Goal: Feedback & Contribution: Submit feedback/report problem

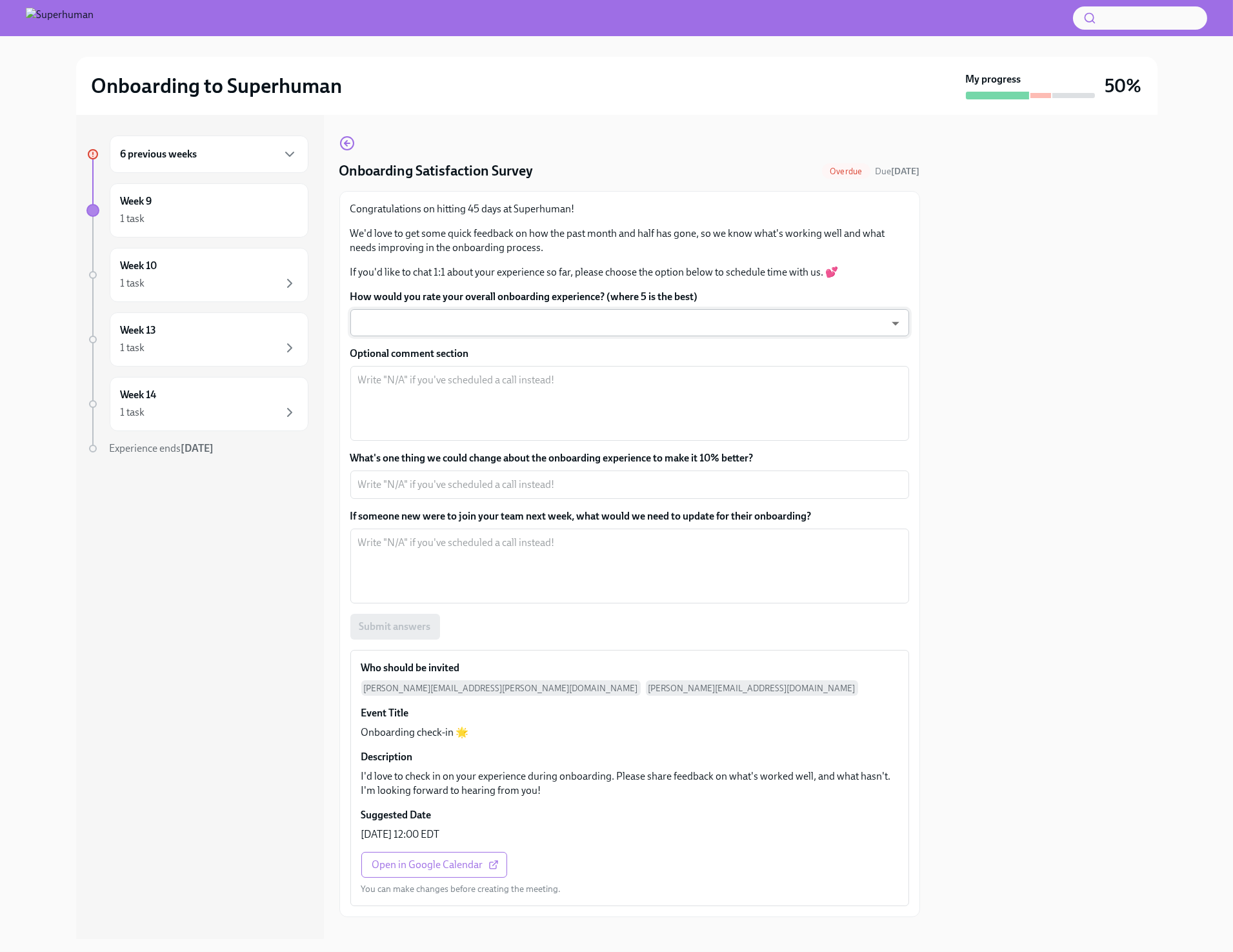
click at [382, 326] on body "Onboarding to Superhuman My progress 50% 6 previous weeks Week 9 1 task Week 10…" at bounding box center [616, 476] width 1233 height 952
click at [383, 325] on li "5" at bounding box center [629, 323] width 559 height 22
type input "sT3VcEinO"
click at [394, 386] on textarea "Optional comment section" at bounding box center [629, 404] width 543 height 62
click at [680, 488] on textarea "What's one thing we could change about the onboarding experience to make it 10%…" at bounding box center [629, 484] width 543 height 16
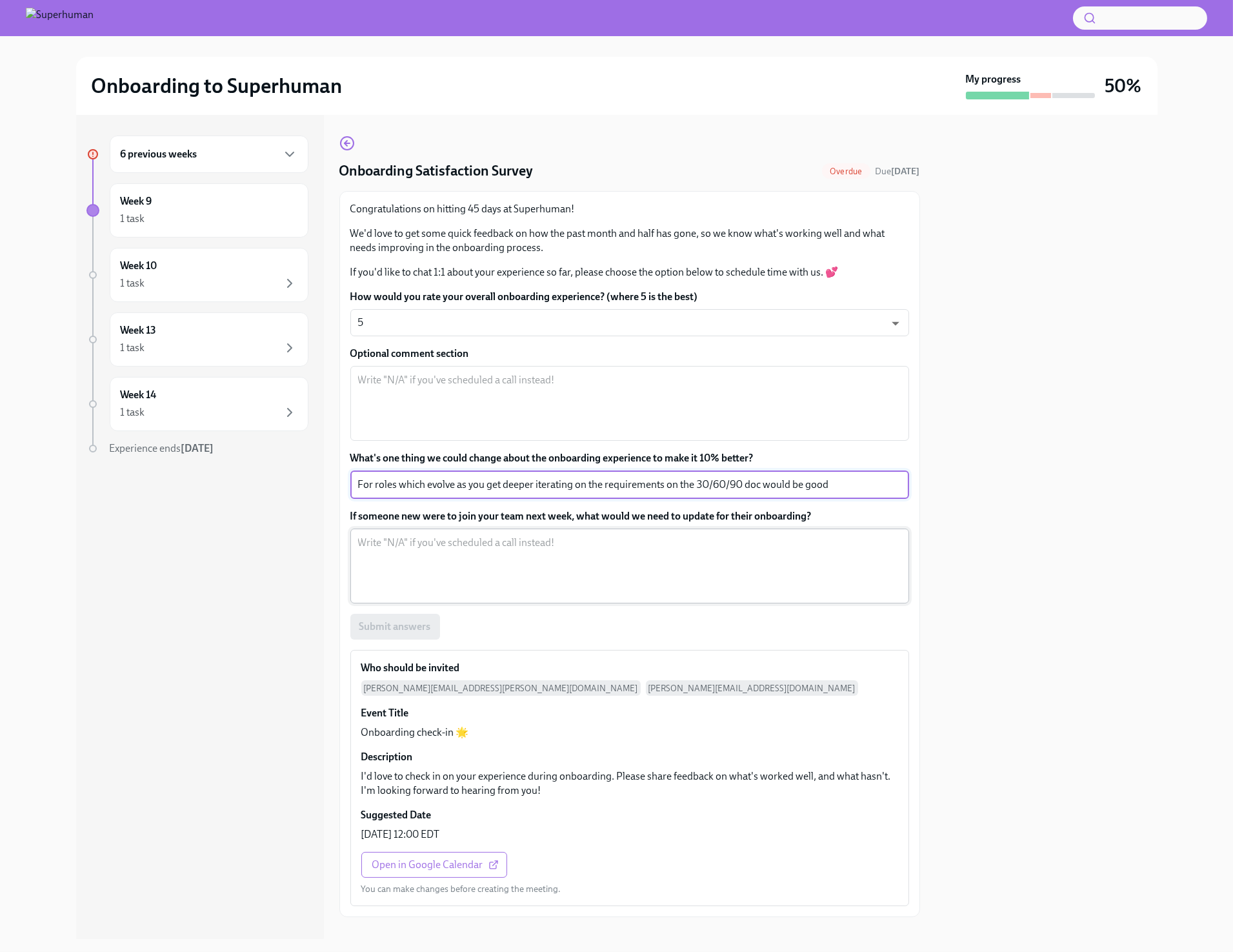
type textarea "For roles which evolve as you get deeper iterating on the requirements on the 3…"
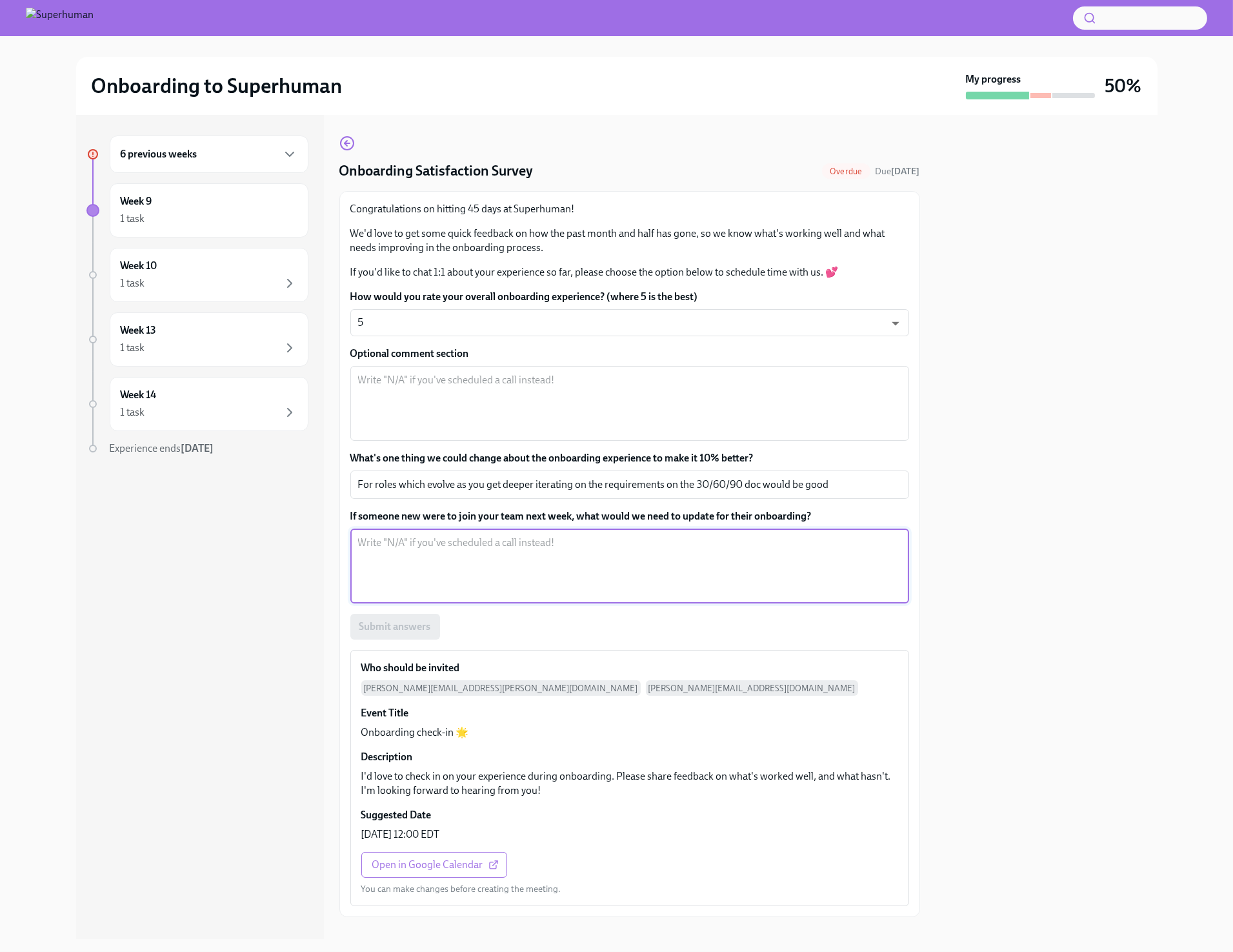
click at [661, 548] on textarea "If someone new were to join your team next week, what would we need to update f…" at bounding box center [629, 566] width 543 height 62
type textarea "W"
type textarea "I"
type textarea "I think having the list of people, there rols"
type textarea "I"
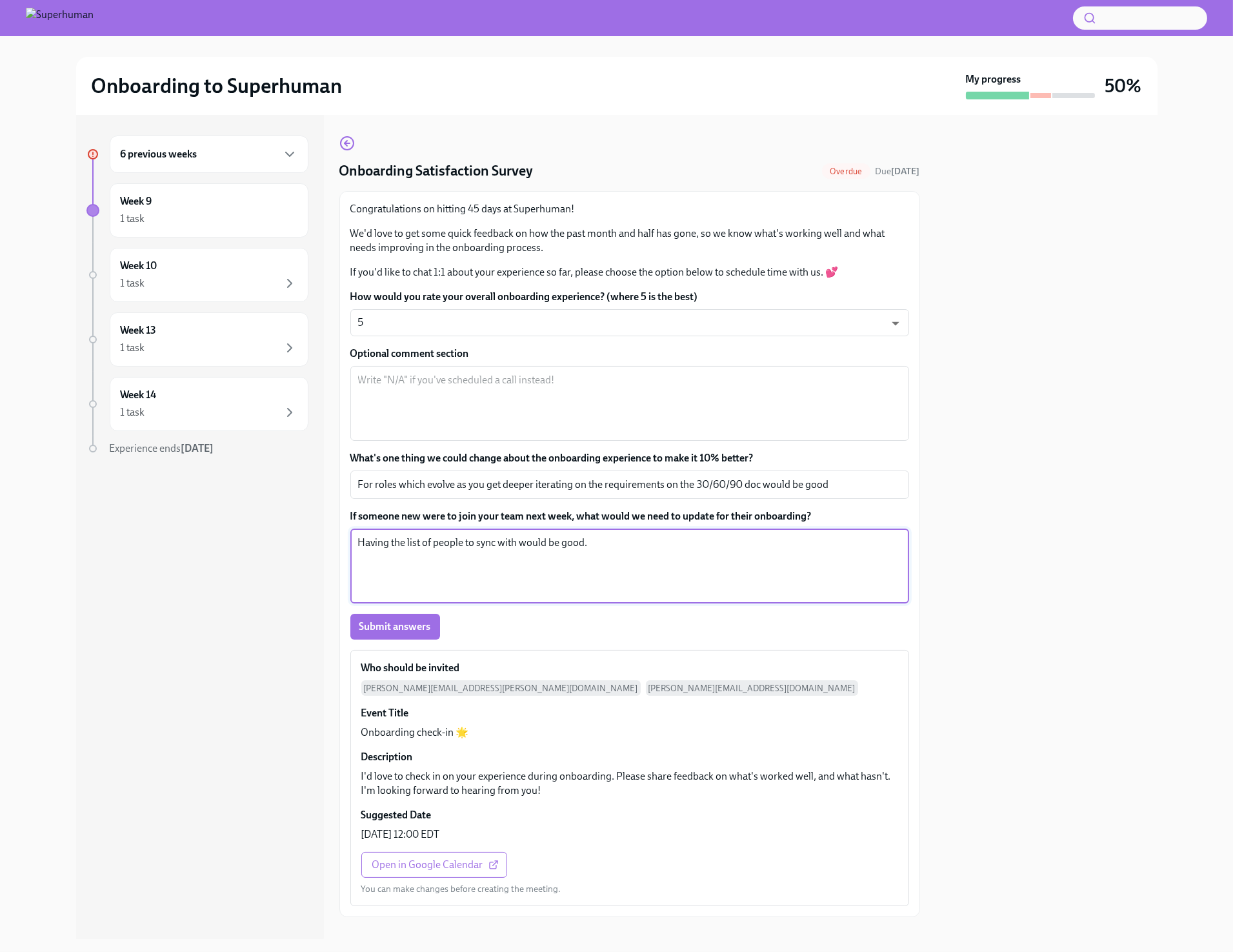
scroll to position [18, 0]
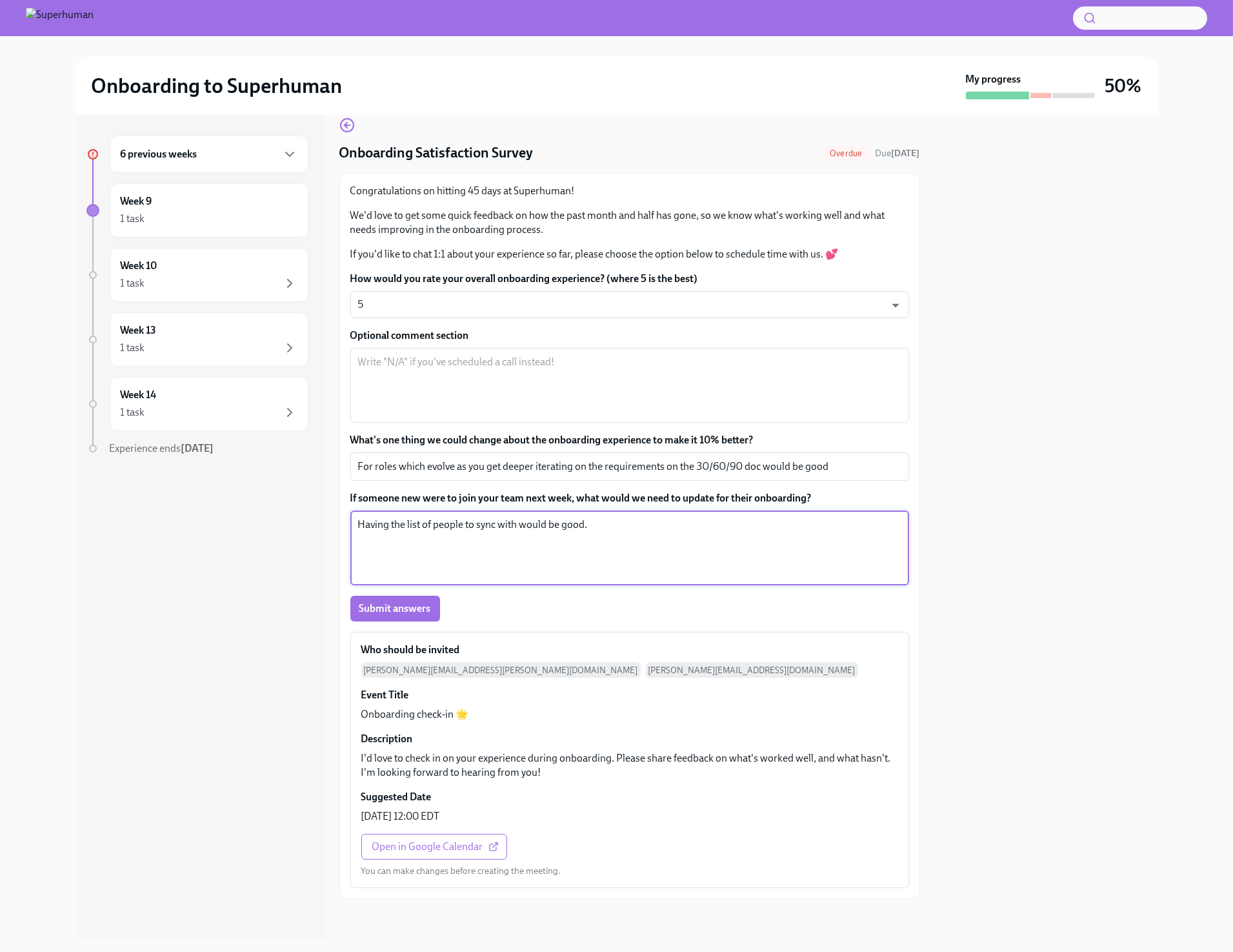
click at [626, 525] on textarea "Having the list of people to sync with would be good." at bounding box center [629, 548] width 543 height 62
type textarea "Having the list of people you should sync with"
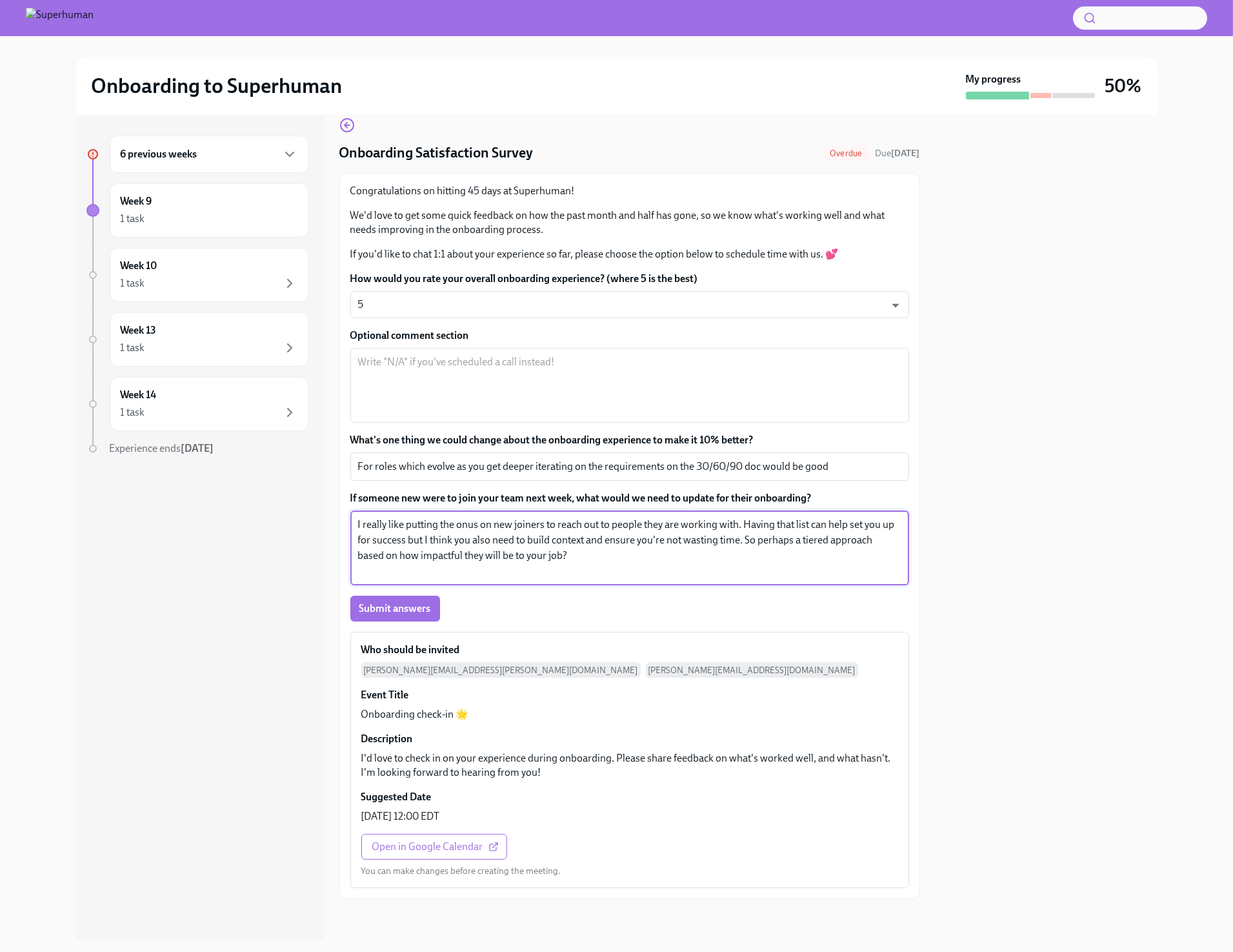
type textarea "I really like putting the onus on new joiners to reach out to people they are w…"
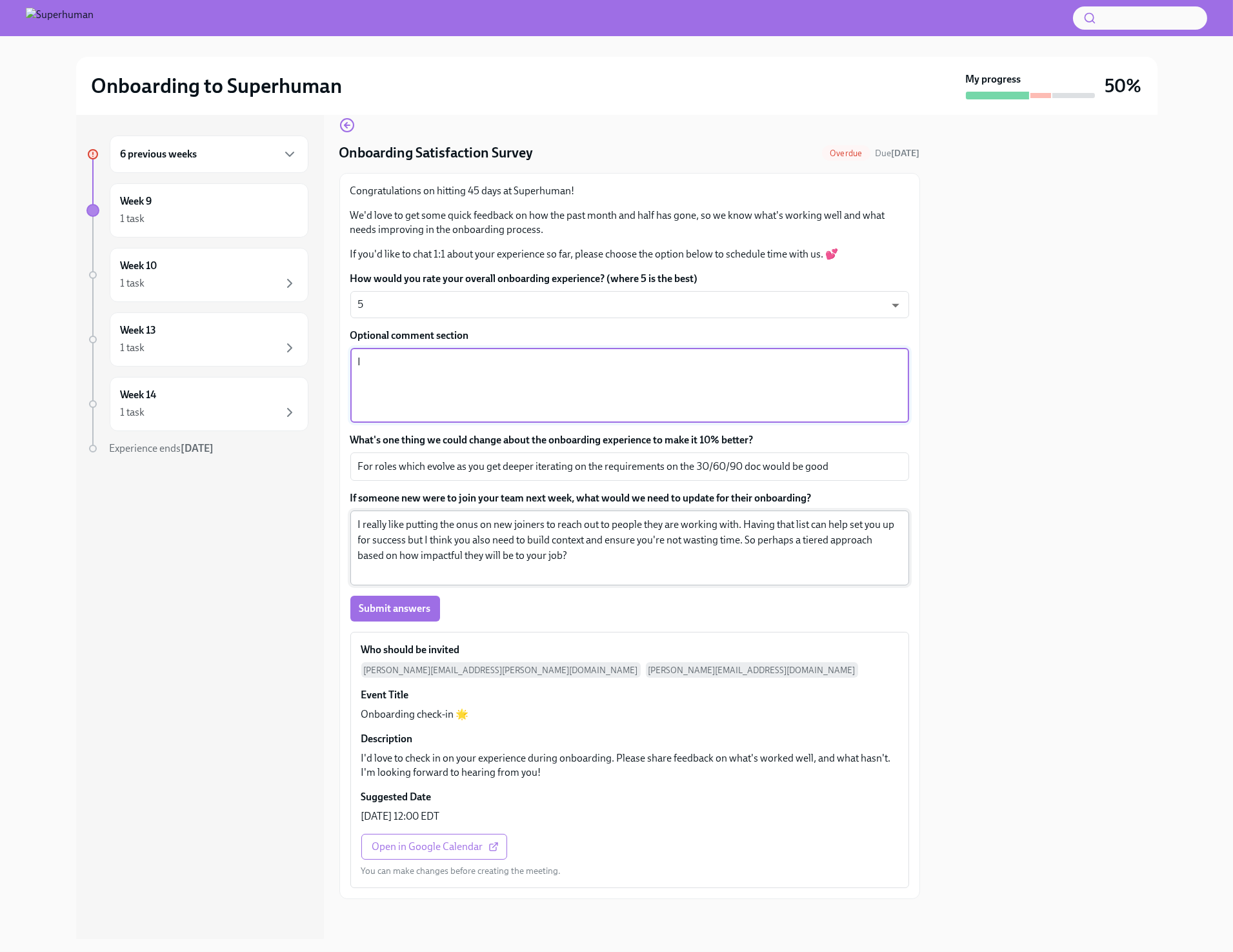
type textarea "I"
type textarea "It's been great and everyone has been so welcoming and kind. I think the double…"
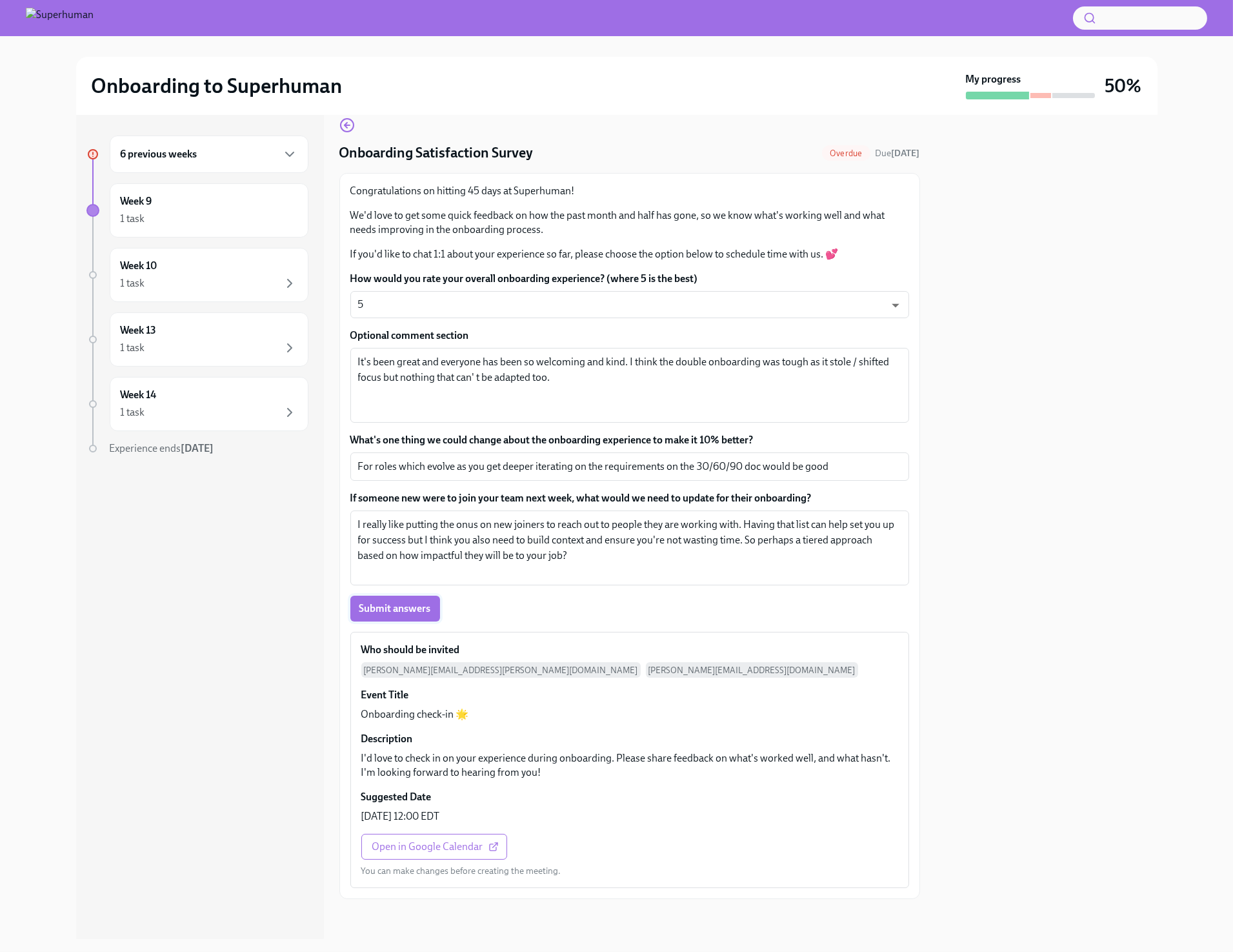
click at [394, 603] on span "Submit answers" at bounding box center [395, 608] width 72 height 13
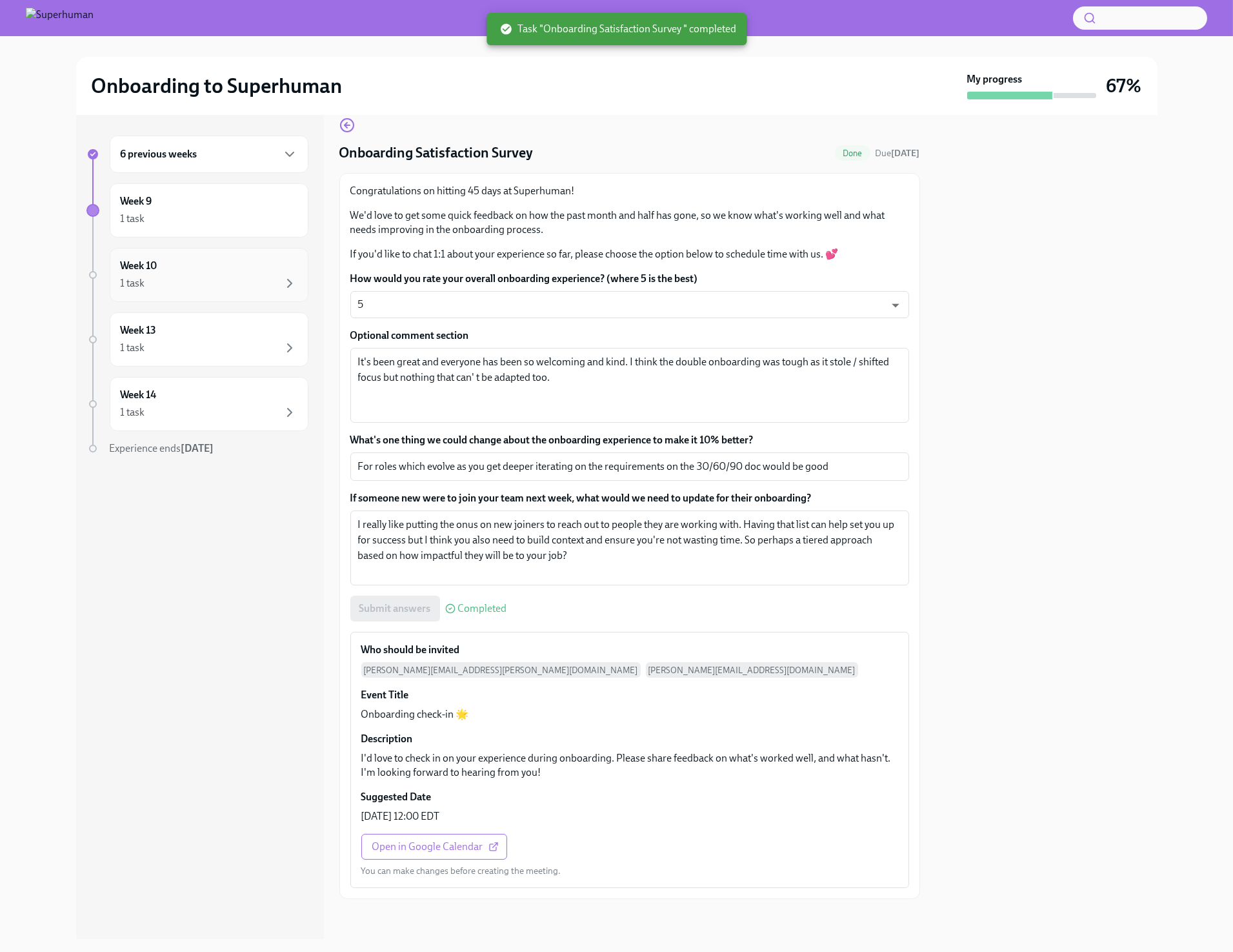
click at [196, 287] on div "1 task" at bounding box center [209, 282] width 177 height 16
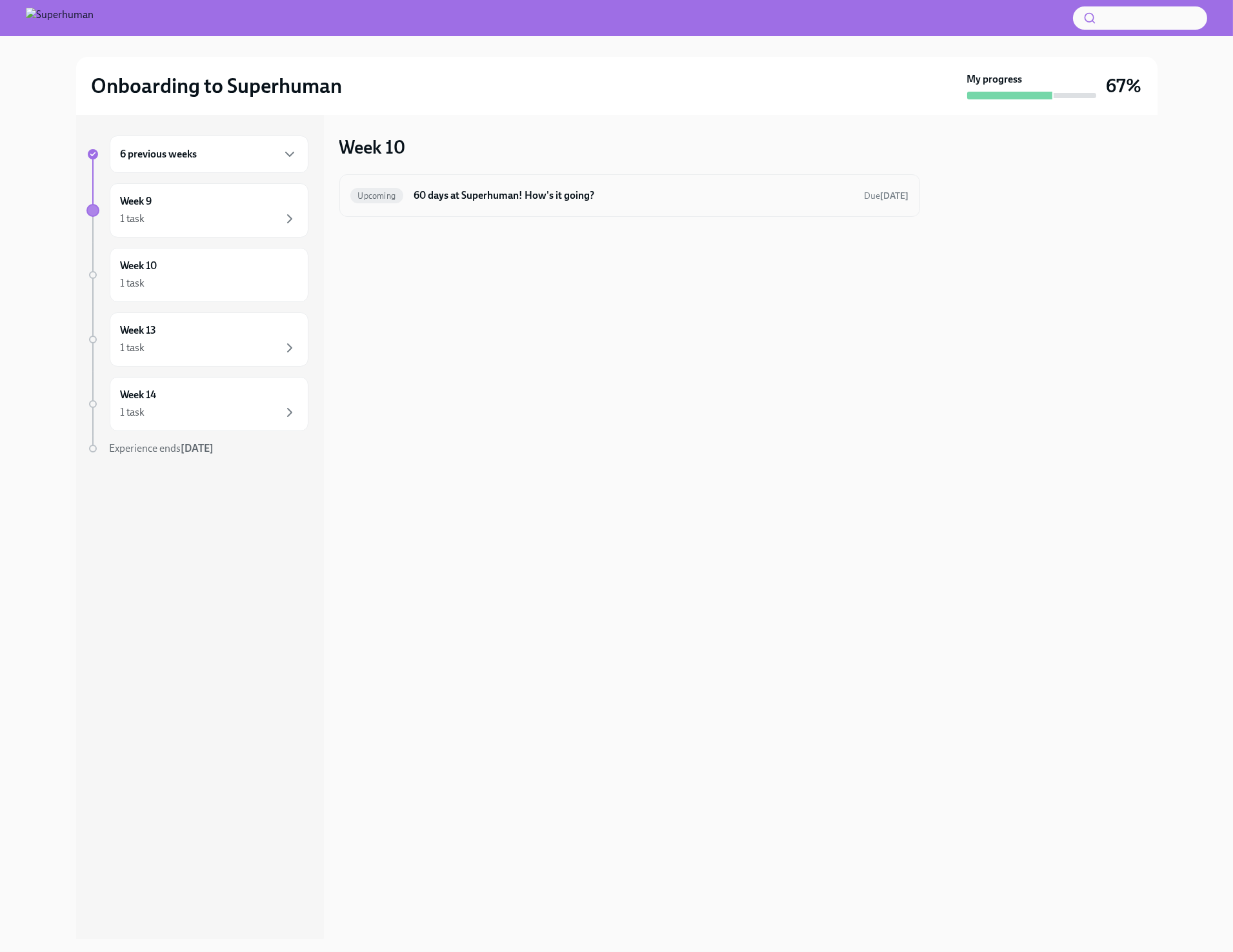
click at [614, 194] on h6 "60 days at Superhuman! How's it going?" at bounding box center [634, 194] width 440 height 14
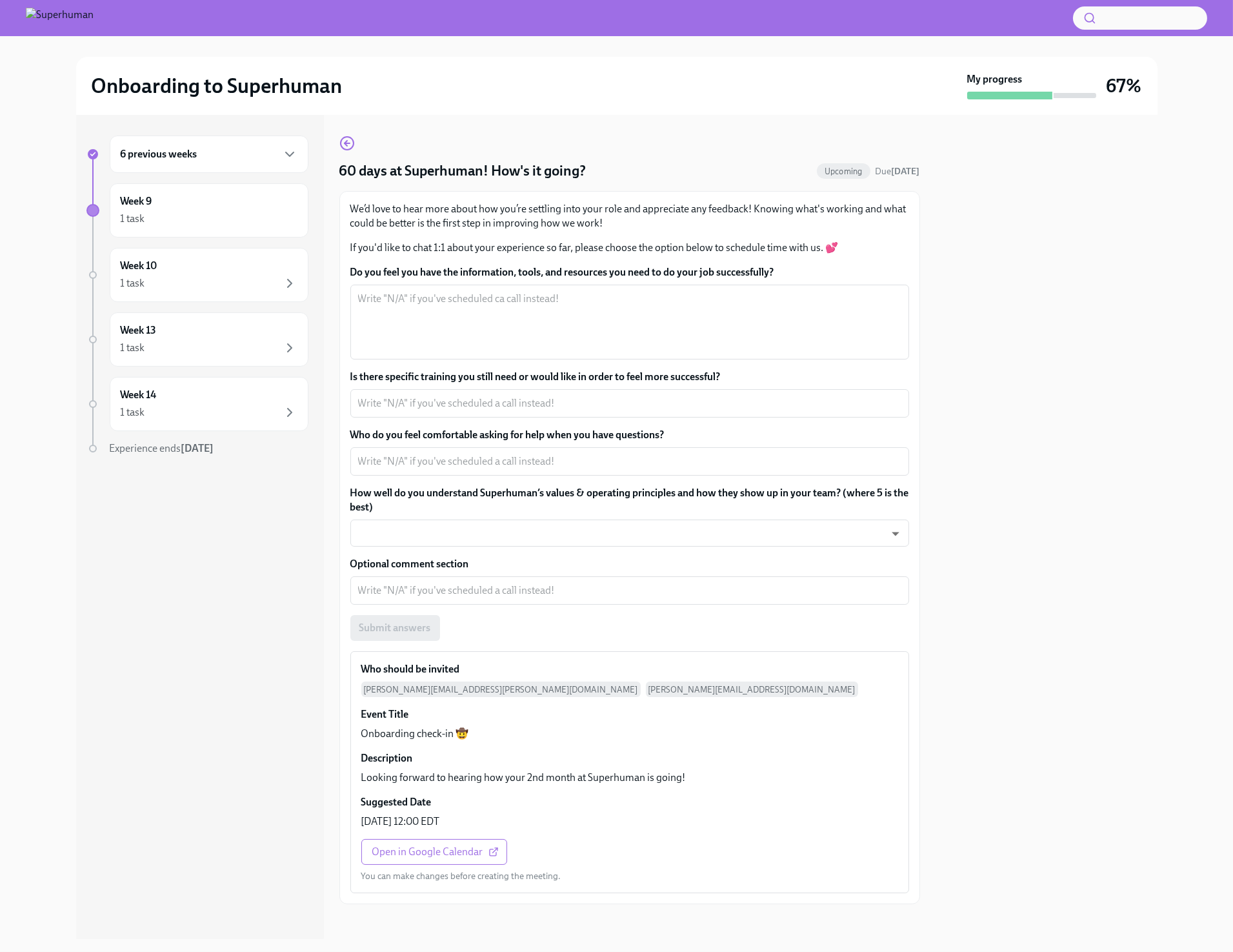
scroll to position [6, 0]
